Goal: Obtain resource: Obtain resource

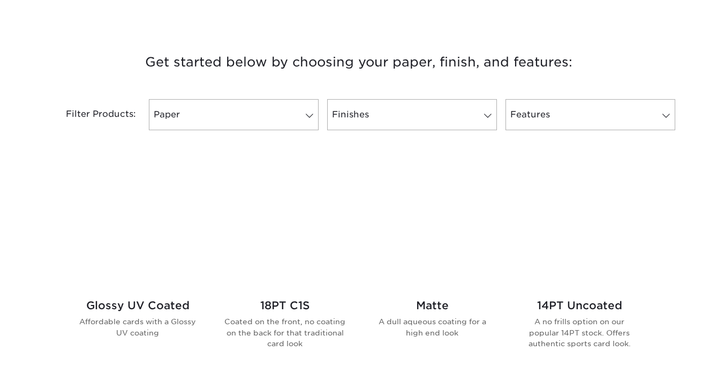
scroll to position [395, 0]
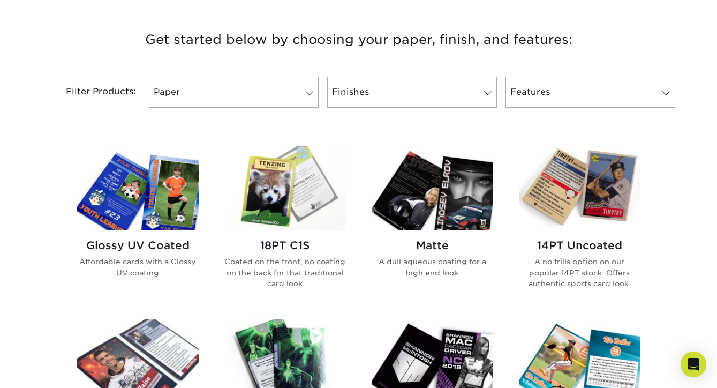
click at [301, 243] on h2 "18PT C1S" at bounding box center [286, 245] width 122 height 13
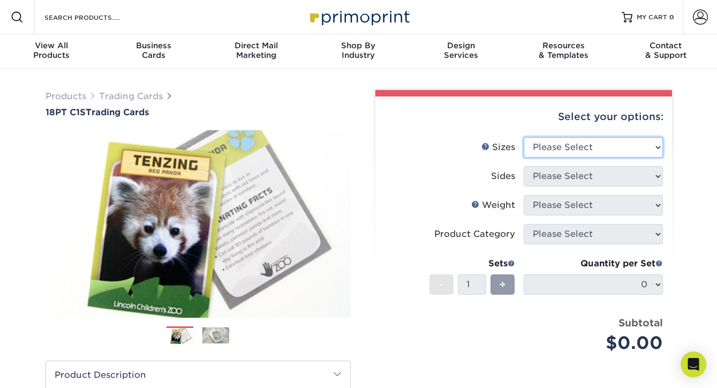
select select "2.50x3.50"
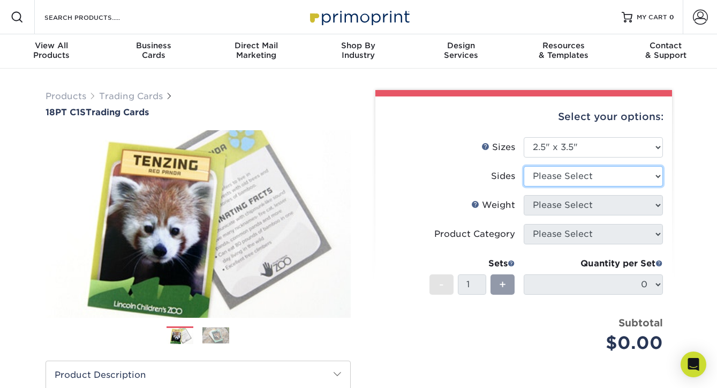
select select "13abbda7-1d64-4f25-8bb2-c179b224825d"
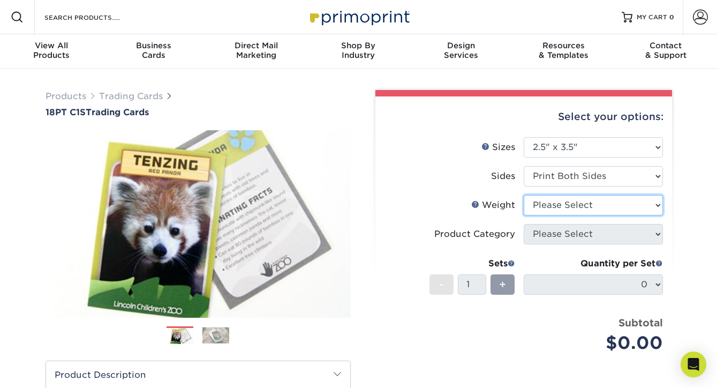
select select "18PTC1S"
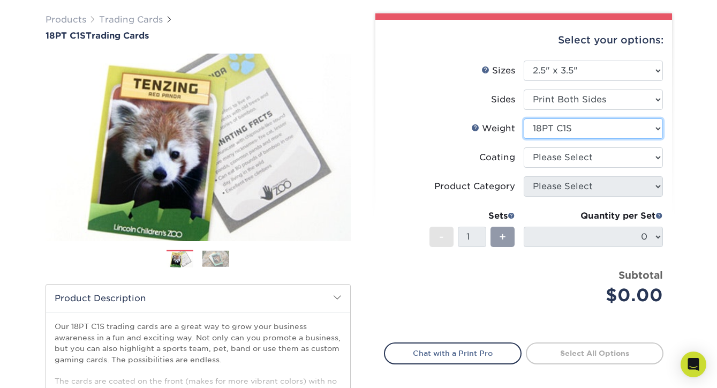
scroll to position [80, 0]
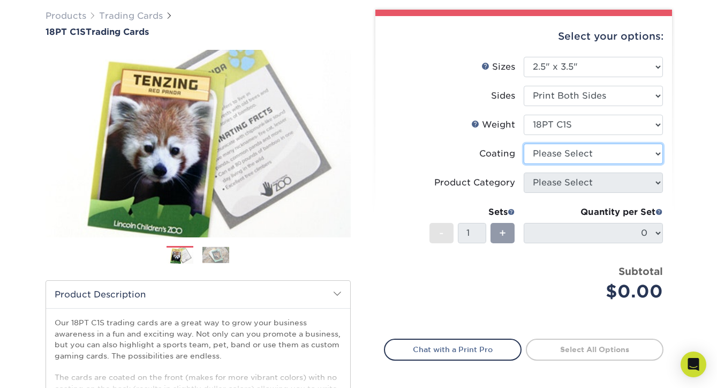
select select "1e8116af-acfc-44b1-83dc-8181aa338834"
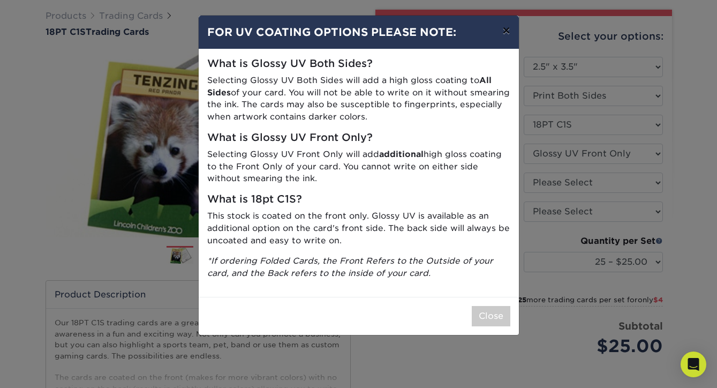
click at [507, 29] on button "×" at bounding box center [506, 31] width 25 height 30
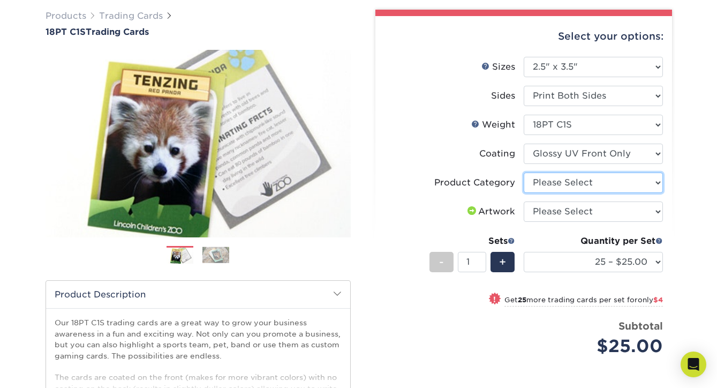
select select "c2f9bce9-36c2-409d-b101-c29d9d031e18"
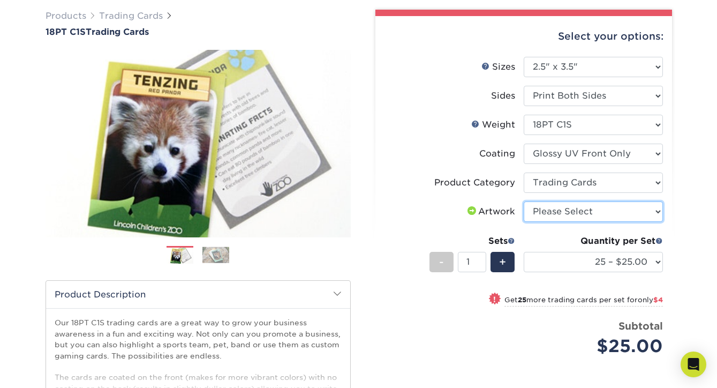
select select "upload"
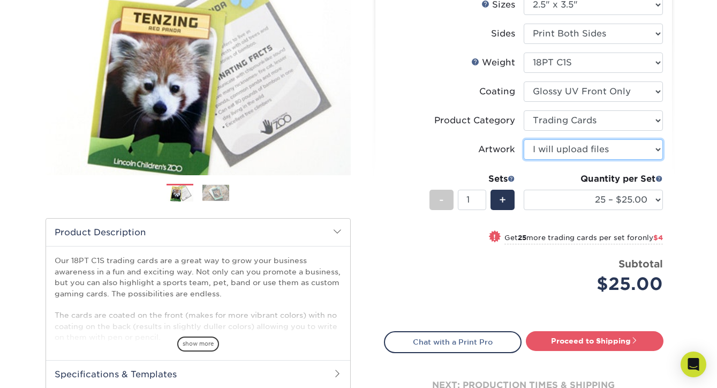
scroll to position [144, 0]
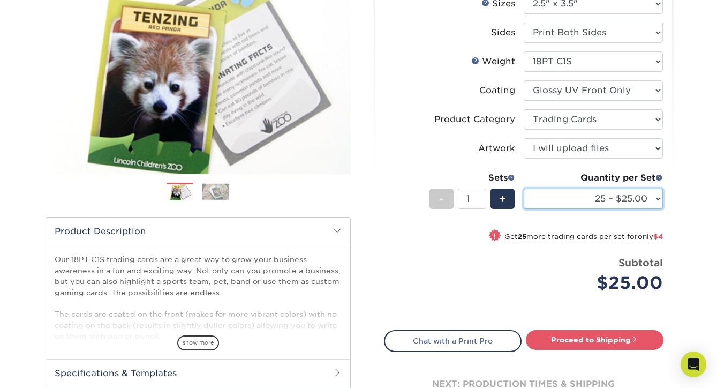
select select "250 – $48.00"
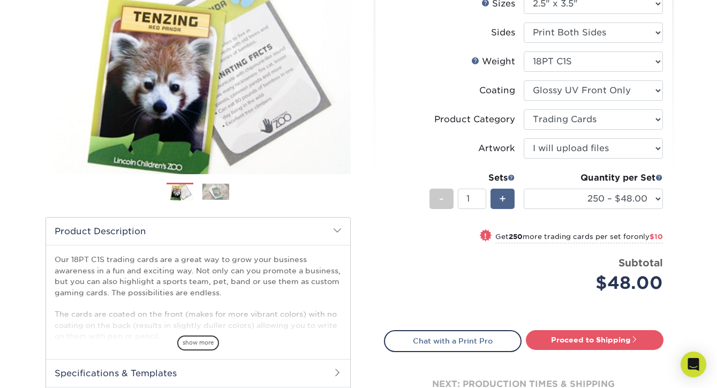
click at [504, 200] on span "+" at bounding box center [502, 199] width 7 height 16
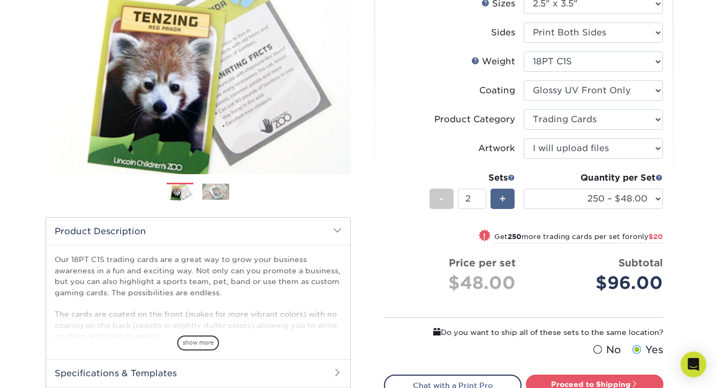
click at [504, 200] on span "+" at bounding box center [502, 199] width 7 height 16
type input "6"
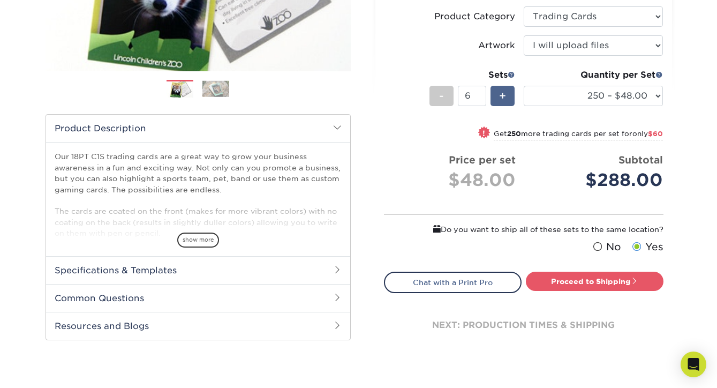
scroll to position [248, 0]
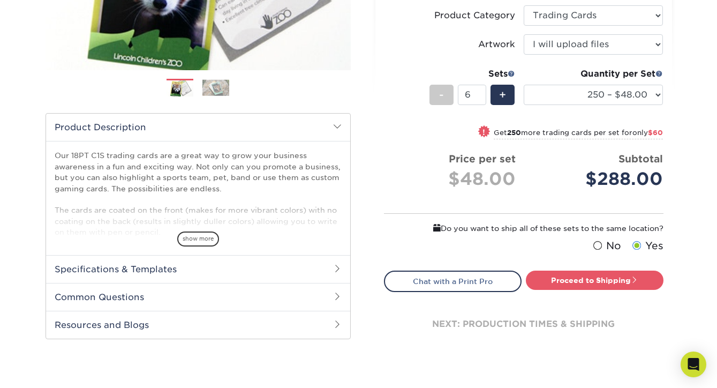
click at [179, 263] on h2 "Specifications & Templates" at bounding box center [198, 269] width 304 height 28
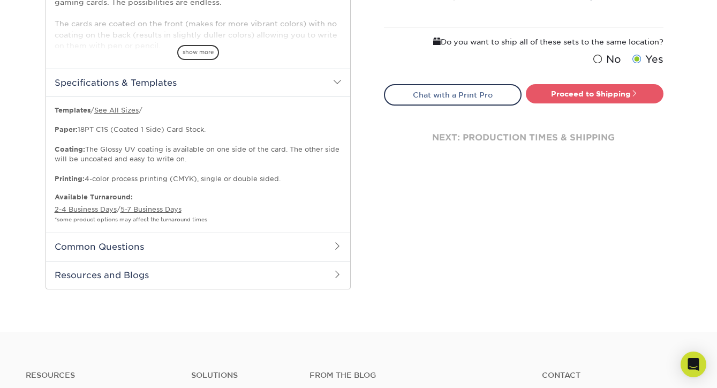
scroll to position [435, 0]
click at [179, 242] on h2 "Common Questions" at bounding box center [198, 245] width 304 height 28
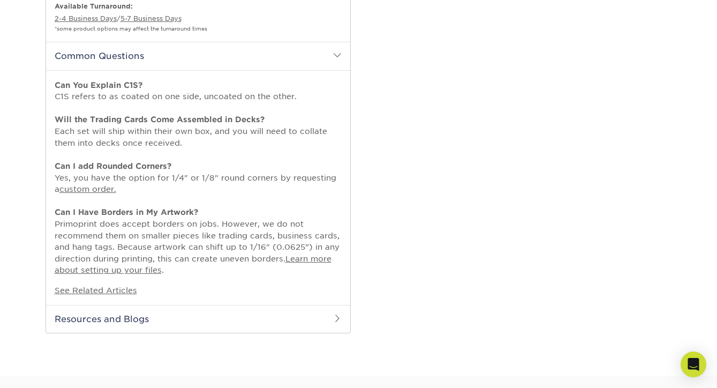
scroll to position [626, 0]
click at [140, 261] on link "Learn more about setting up your files" at bounding box center [193, 263] width 277 height 21
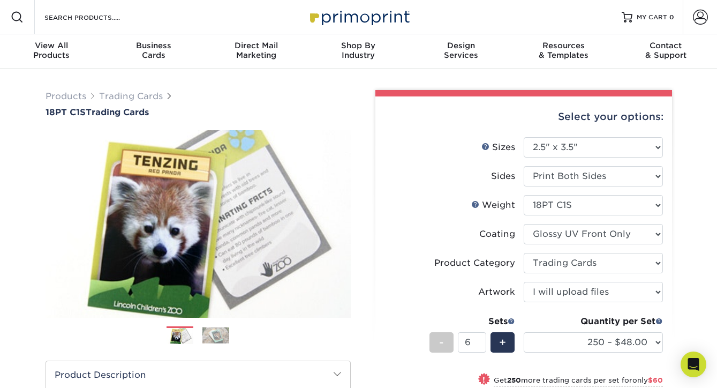
scroll to position [0, 0]
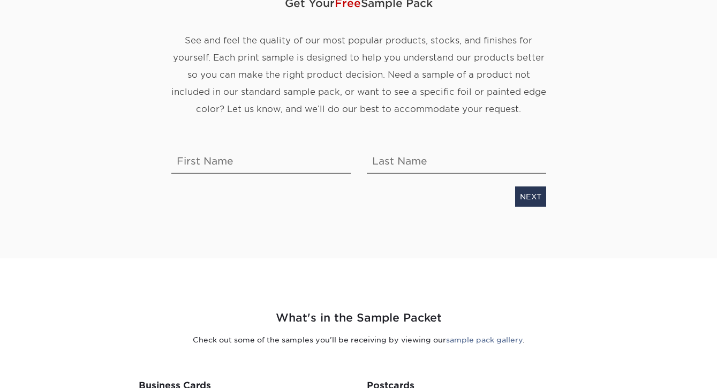
scroll to position [143, 0]
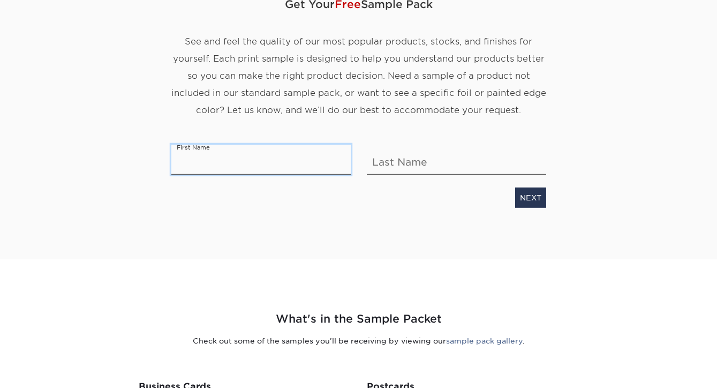
click at [259, 167] on input "text" at bounding box center [260, 159] width 179 height 30
type input "Scott"
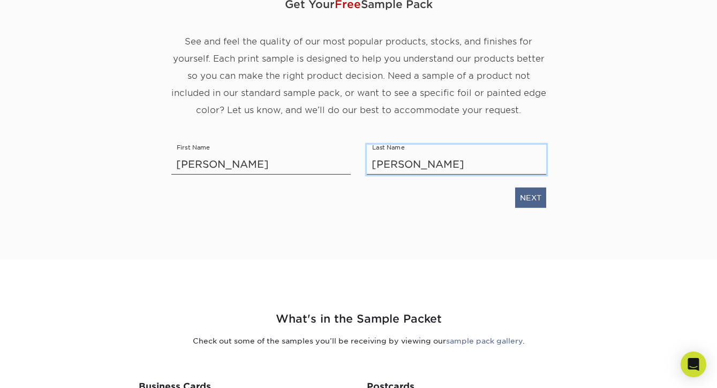
type input "Bush"
click at [526, 202] on link "NEXT" at bounding box center [530, 197] width 31 height 20
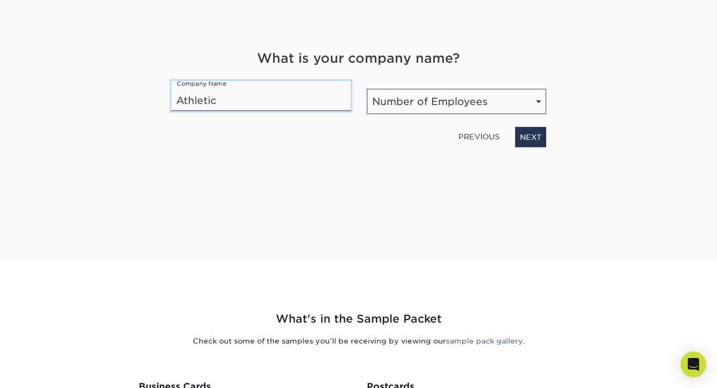
type input "Athletic"
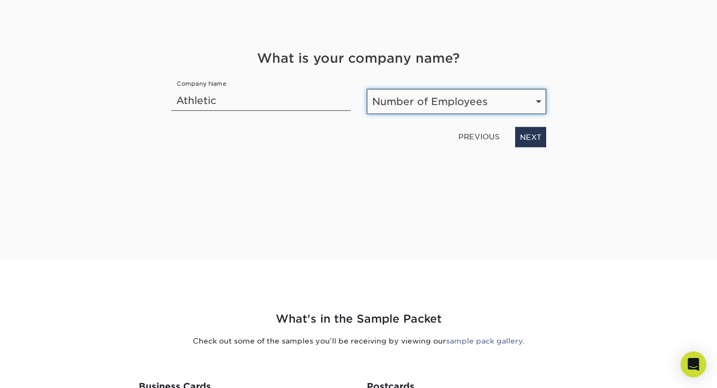
select select "51-200"
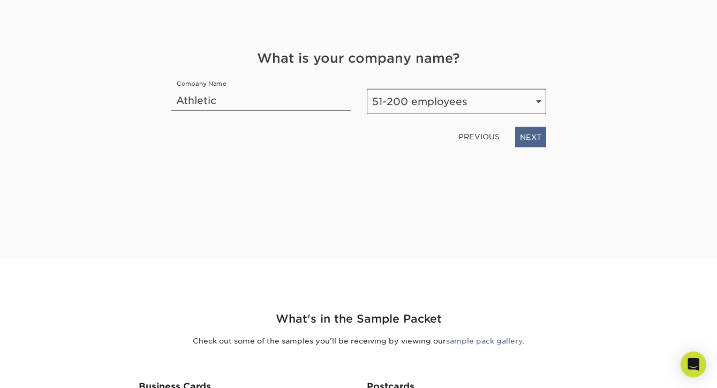
click at [534, 138] on link "NEXT" at bounding box center [530, 136] width 31 height 20
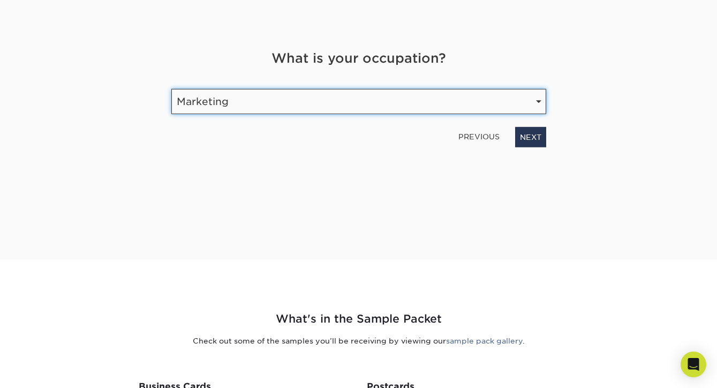
select select "Other"
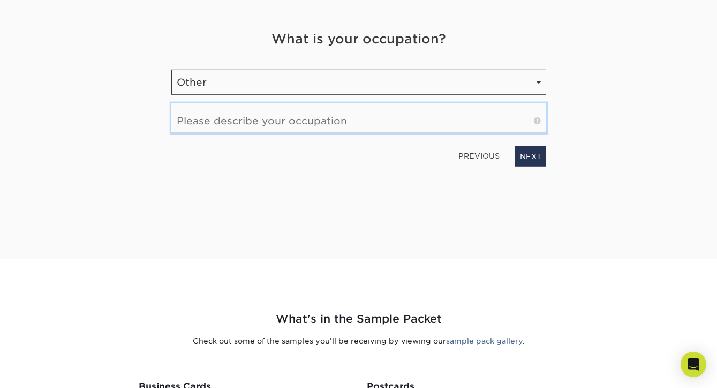
click at [434, 116] on input "text" at bounding box center [358, 118] width 375 height 30
type input "Sports Tech and Sports Media"
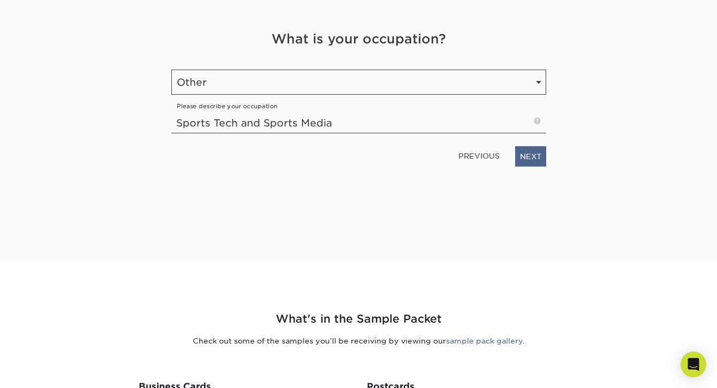
click at [525, 161] on link "NEXT" at bounding box center [530, 156] width 31 height 20
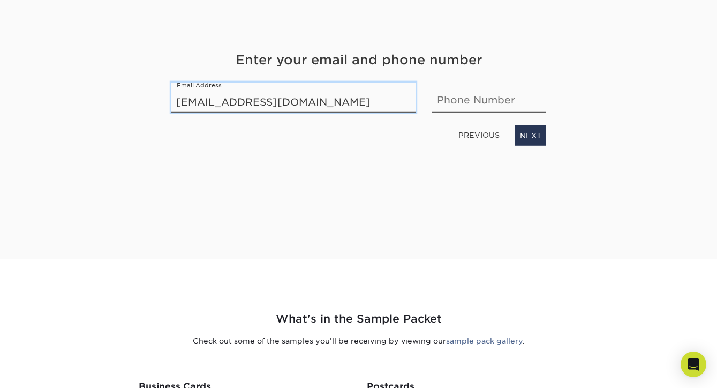
type input "sbush1002@gmail.com"
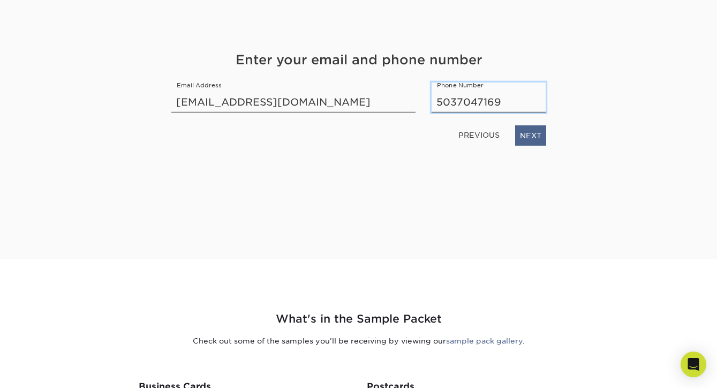
type input "5037047169"
click at [536, 140] on link "NEXT" at bounding box center [530, 135] width 31 height 20
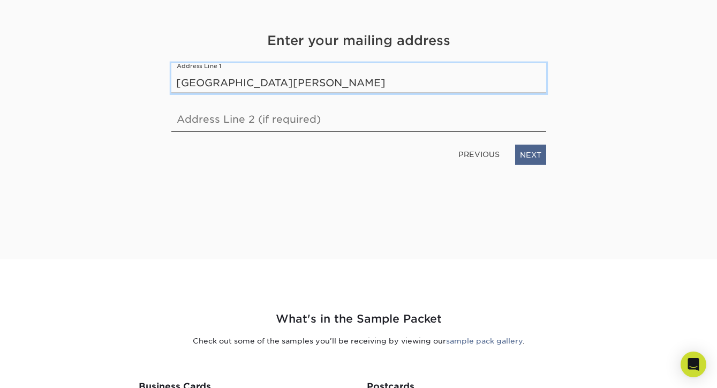
type input "1015 SE Bidwell Street"
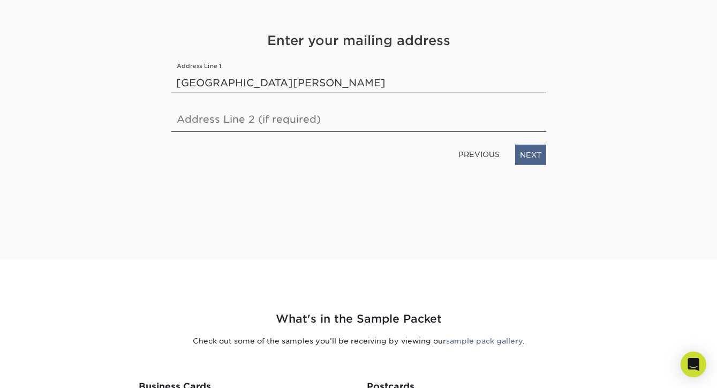
click at [535, 158] on link "NEXT" at bounding box center [530, 154] width 31 height 20
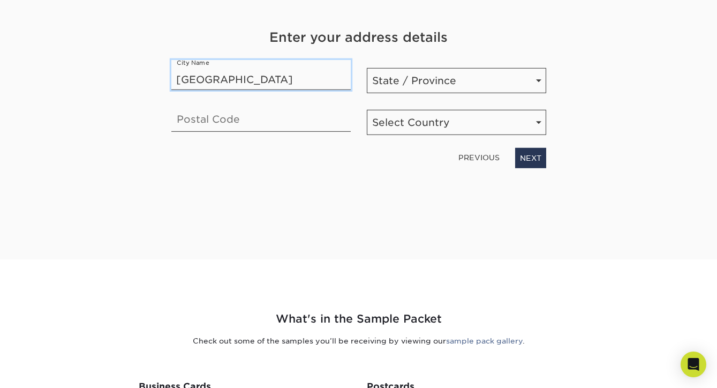
type input "Portland"
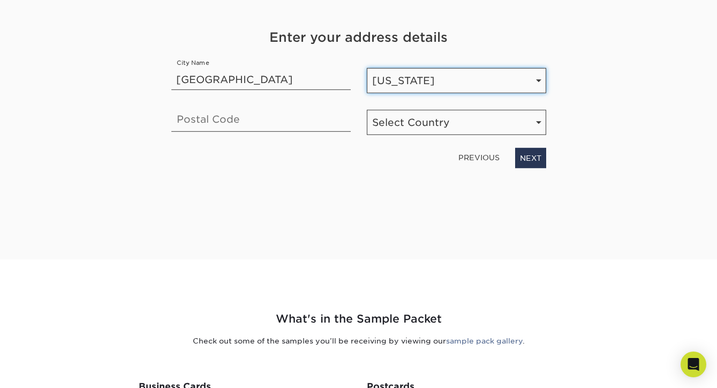
select select "OR"
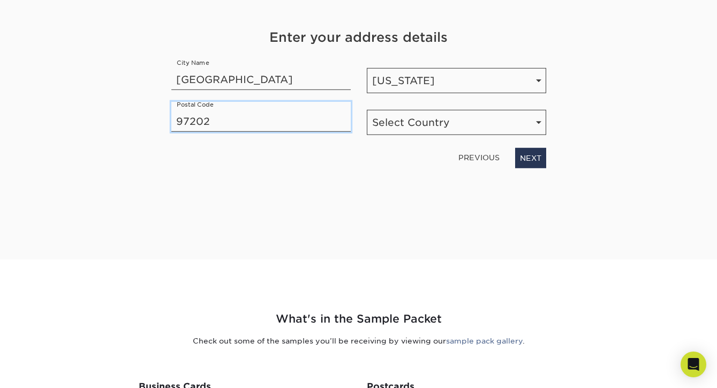
type input "97202"
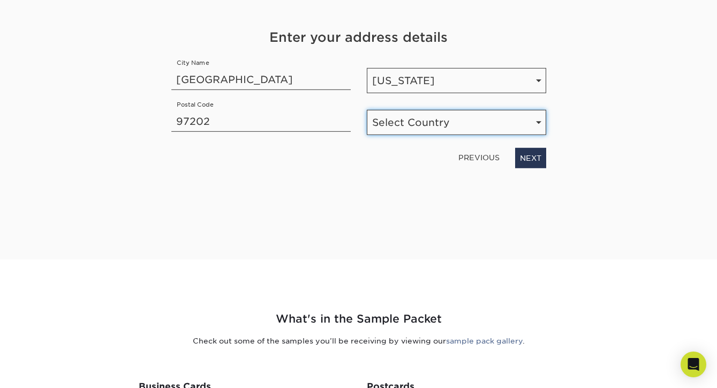
select select "US"
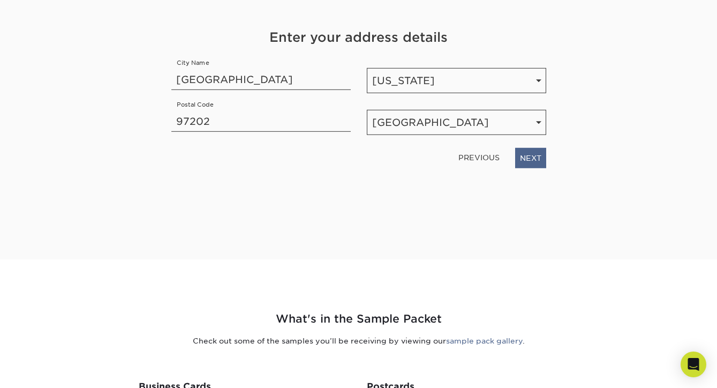
click at [520, 156] on link "NEXT" at bounding box center [530, 157] width 31 height 20
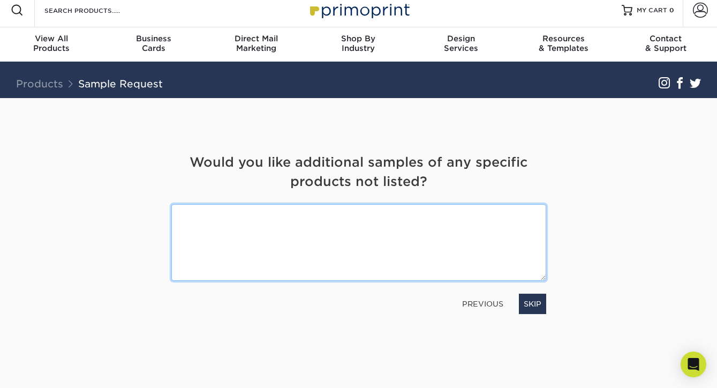
scroll to position [6, 0]
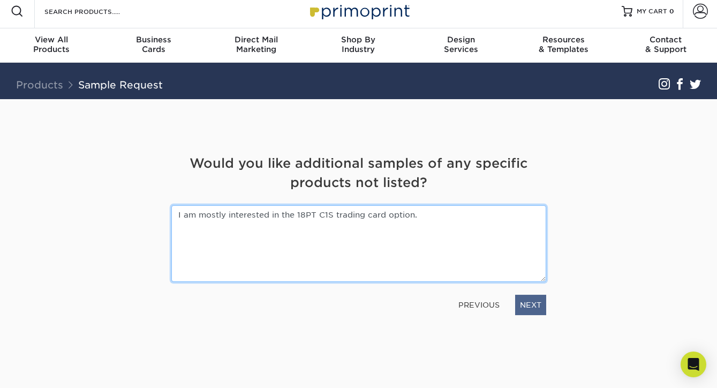
type textarea "I am mostly interested in the 18PT C1S trading card option."
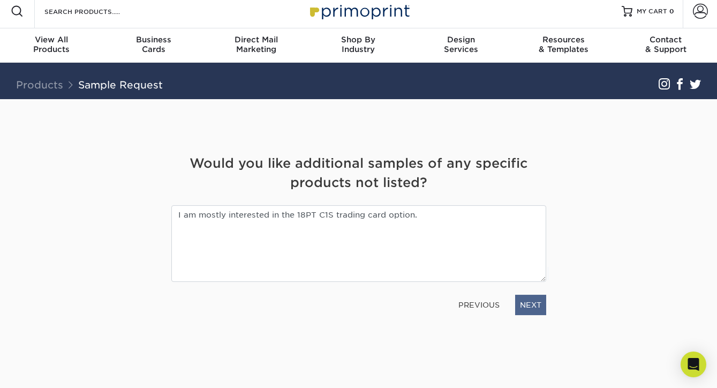
click at [538, 300] on link "NEXT" at bounding box center [530, 305] width 31 height 20
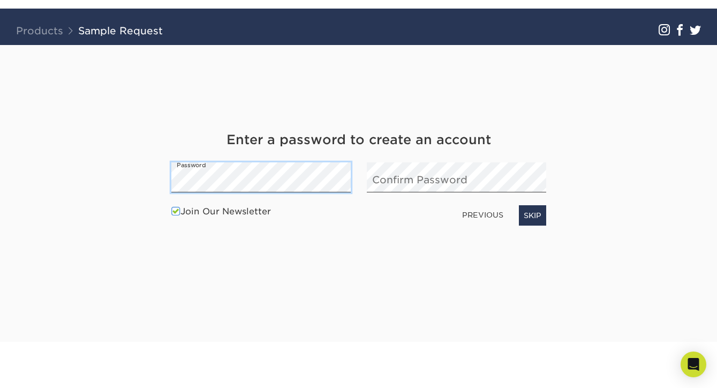
scroll to position [61, 0]
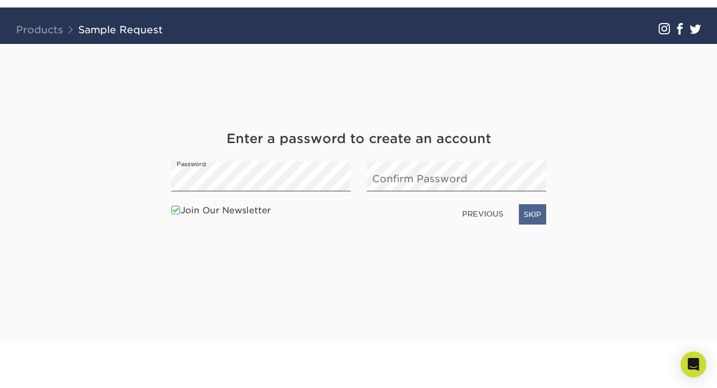
click at [528, 220] on link "SKIP" at bounding box center [532, 214] width 27 height 20
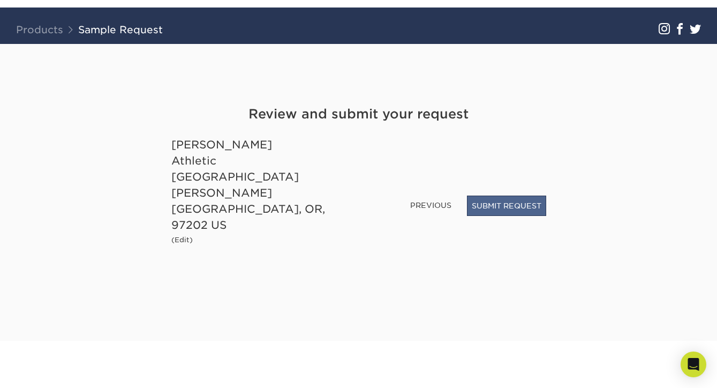
click at [493, 214] on button "SUBMIT REQUEST" at bounding box center [506, 206] width 79 height 20
